Goal: Check status: Check status

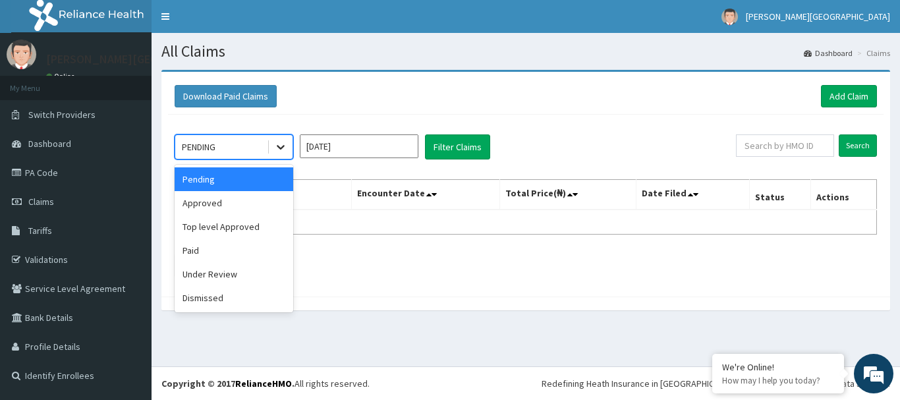
click at [276, 153] on icon at bounding box center [280, 146] width 13 height 13
click at [246, 206] on div "Approved" at bounding box center [234, 203] width 119 height 24
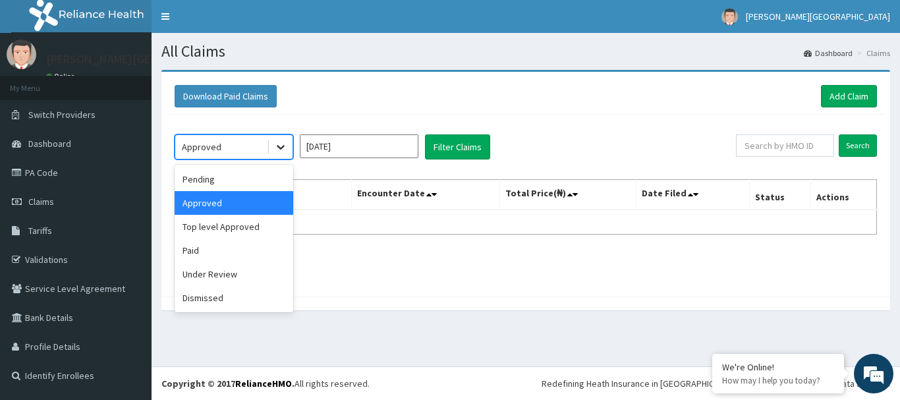
click at [281, 153] on icon at bounding box center [280, 146] width 13 height 13
click at [240, 242] on div "Paid" at bounding box center [234, 251] width 119 height 24
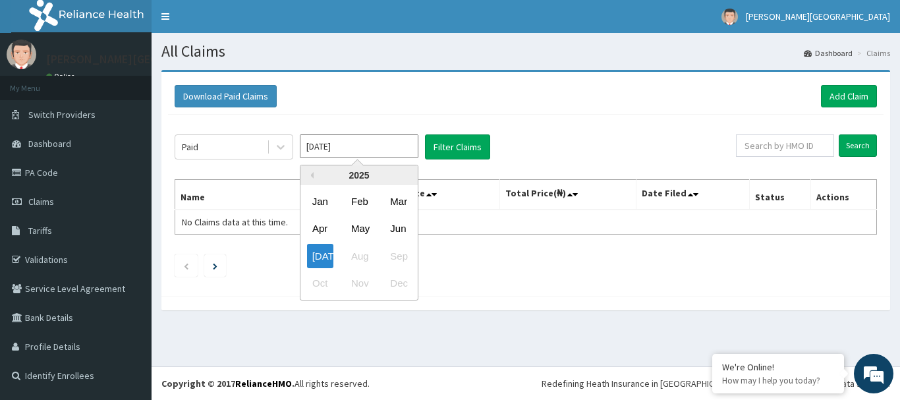
click at [376, 146] on input "[DATE]" at bounding box center [359, 146] width 119 height 24
click at [396, 227] on div "Jun" at bounding box center [398, 229] width 26 height 24
type input "[DATE]"
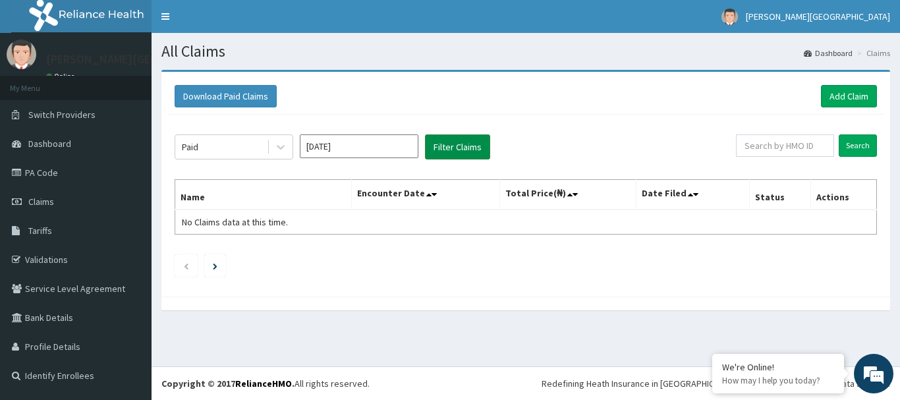
click at [471, 142] on button "Filter Claims" at bounding box center [457, 146] width 65 height 25
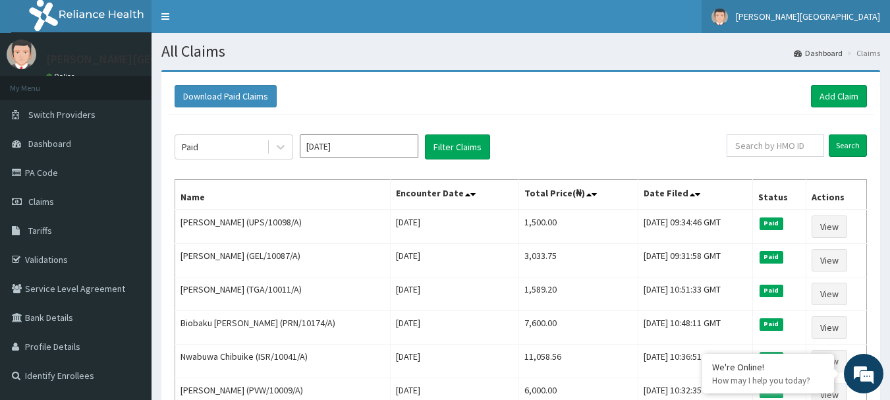
click at [844, 21] on span "[PERSON_NAME][GEOGRAPHIC_DATA]" at bounding box center [808, 17] width 144 height 12
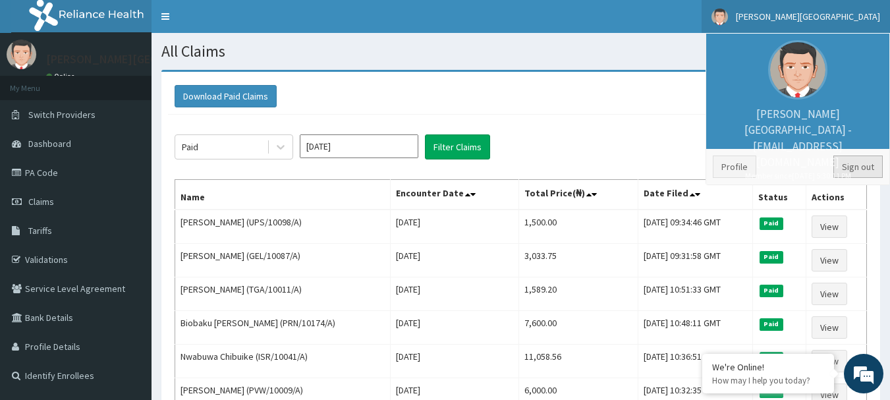
click at [851, 165] on link "Sign out" at bounding box center [858, 167] width 49 height 22
